Goal: Information Seeking & Learning: Learn about a topic

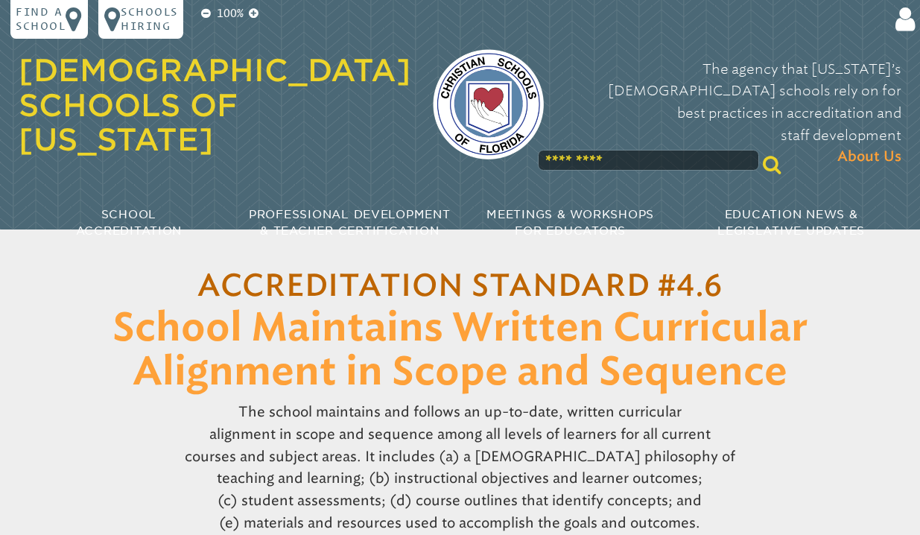
scroll to position [463, 0]
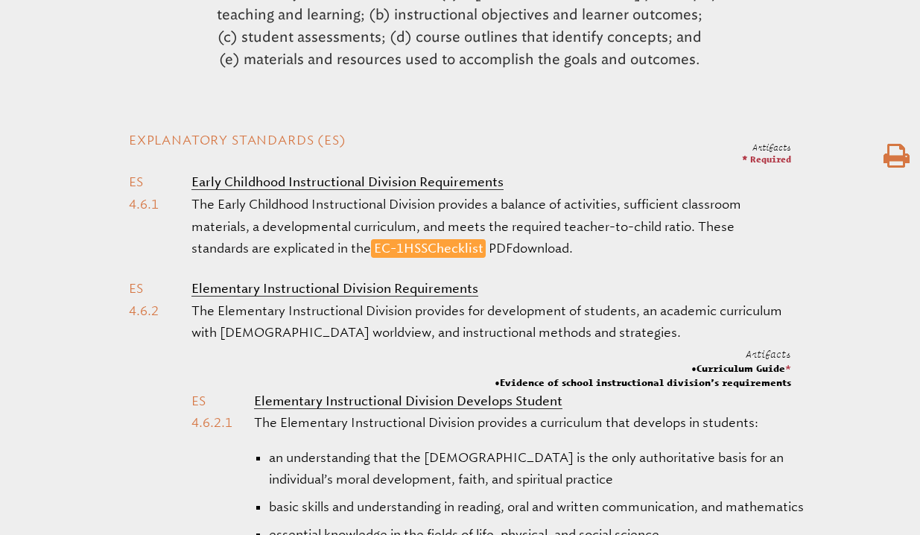
drag, startPoint x: 115, startPoint y: 188, endPoint x: 705, endPoint y: 265, distance: 595.5
copy li "Early Childhood Instructional Division Requirements The Early Childhood Instruc…"
click at [427, 255] on span "HSS" at bounding box center [416, 247] width 24 height 15
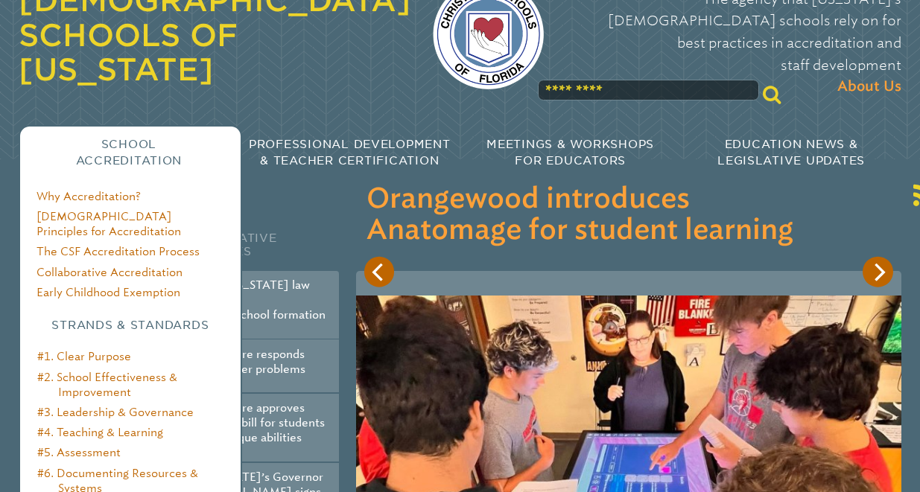
scroll to position [74, 0]
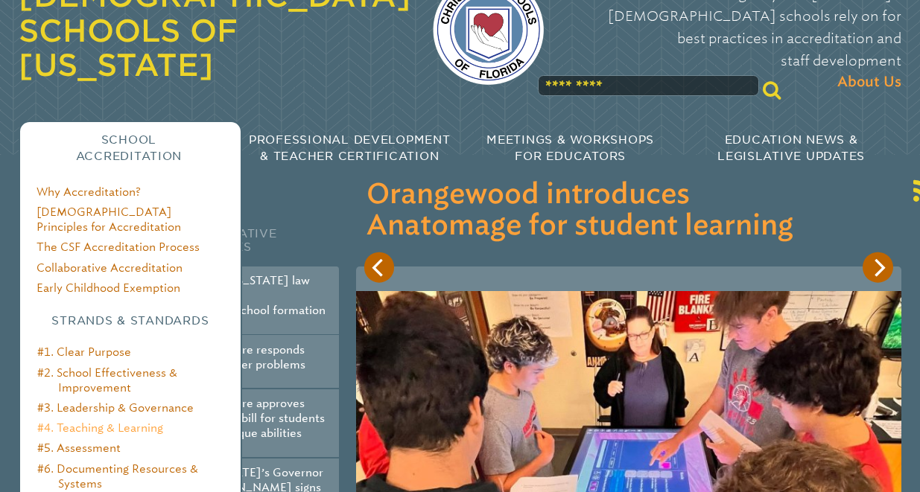
click at [112, 421] on link "#4. Teaching & Learning" at bounding box center [100, 427] width 126 height 13
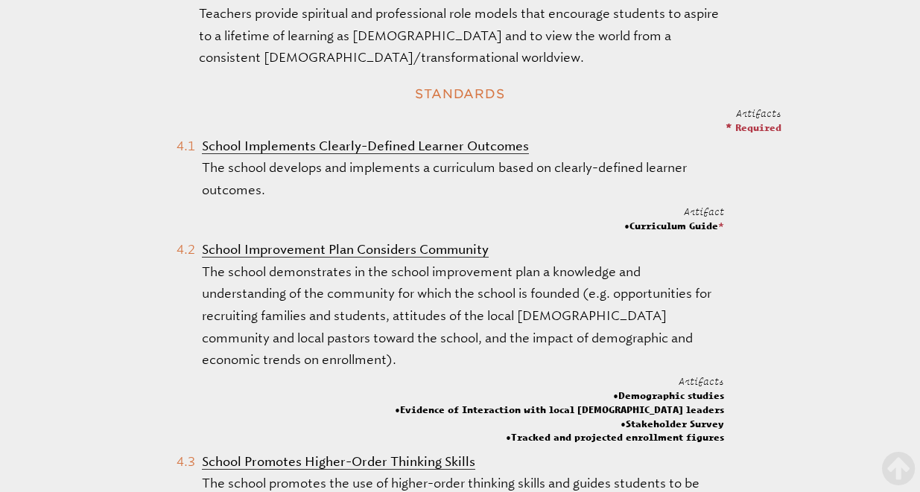
scroll to position [735, 0]
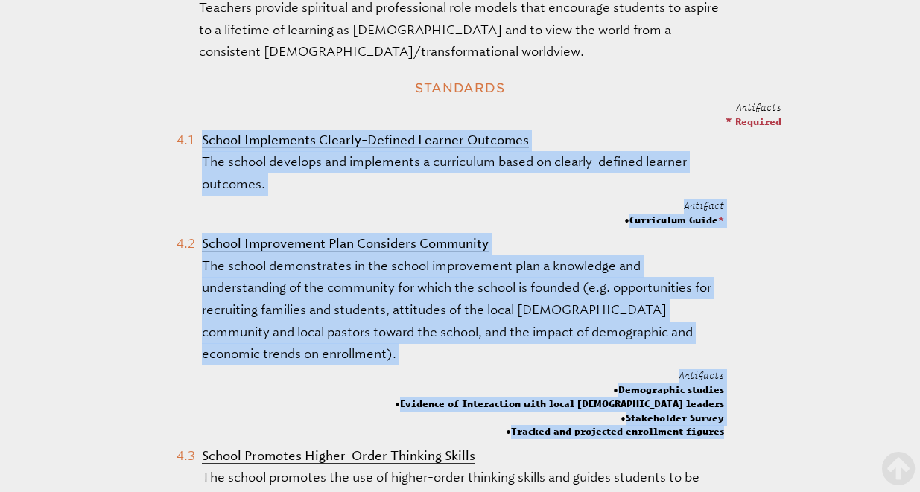
drag, startPoint x: 159, startPoint y: 125, endPoint x: 726, endPoint y: 413, distance: 635.7
click at [284, 168] on p "The school develops and implements a curriculum based on clearly-defined learne…" at bounding box center [462, 173] width 521 height 44
drag, startPoint x: 166, startPoint y: 120, endPoint x: 750, endPoint y: 409, distance: 651.3
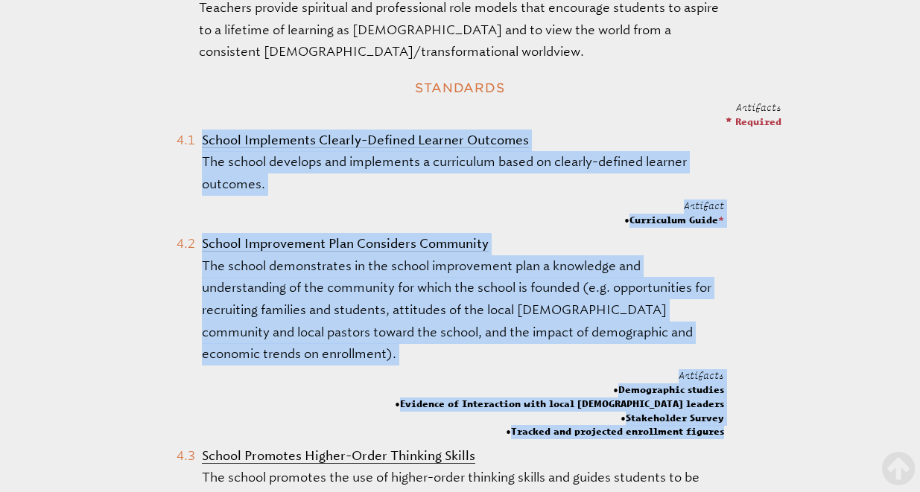
copy ol "School Implements Clearly-Defined Learner Outcomes The school develops and impl…"
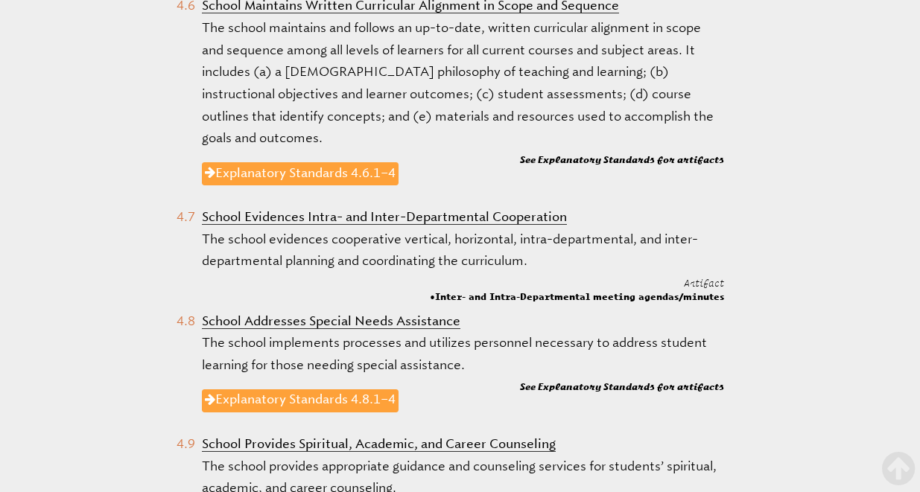
scroll to position [1650, 0]
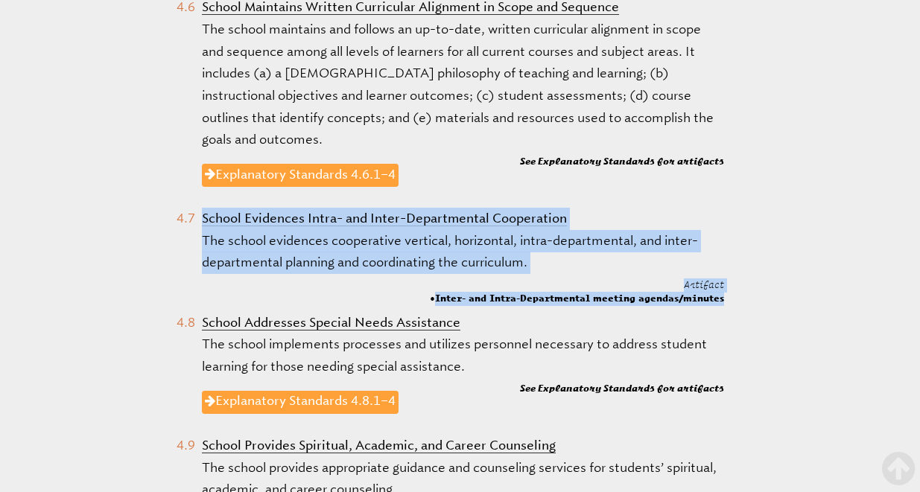
drag, startPoint x: 164, startPoint y: 197, endPoint x: 733, endPoint y: 278, distance: 574.6
click at [733, 278] on ol "School Implements Clearly-Defined Learner Outcomes The school develops and impl…" at bounding box center [450, 326] width 662 height 2281
copy ol "School Evidences Intra- and Inter-Departmental Cooperation The school evidences…"
